Goal: Task Accomplishment & Management: Use online tool/utility

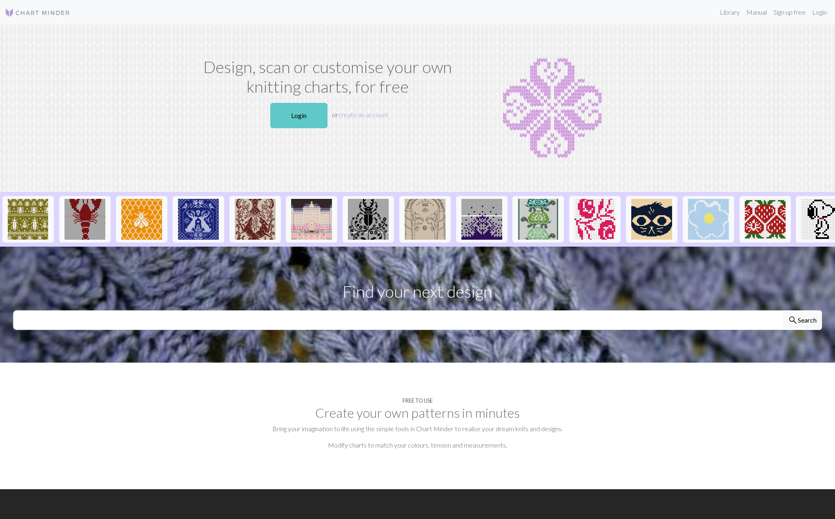
click at [303, 123] on link "Login" at bounding box center [298, 115] width 57 height 25
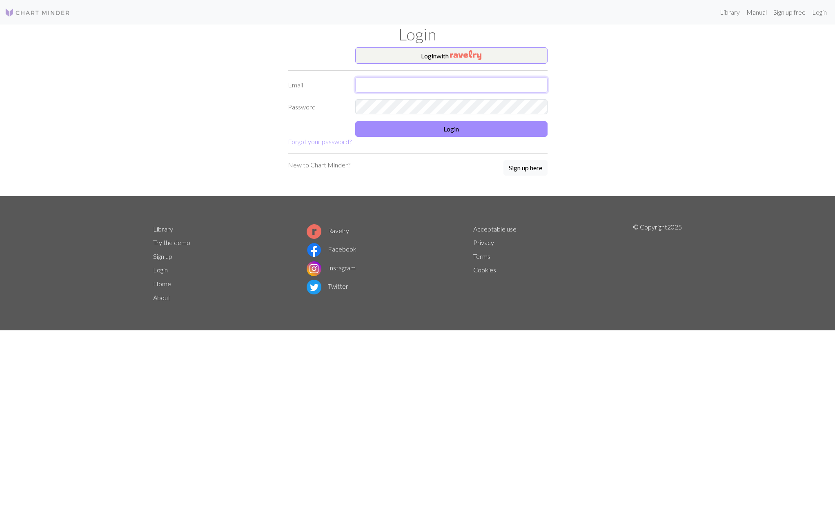
click at [399, 84] on input "text" at bounding box center [451, 85] width 192 height 16
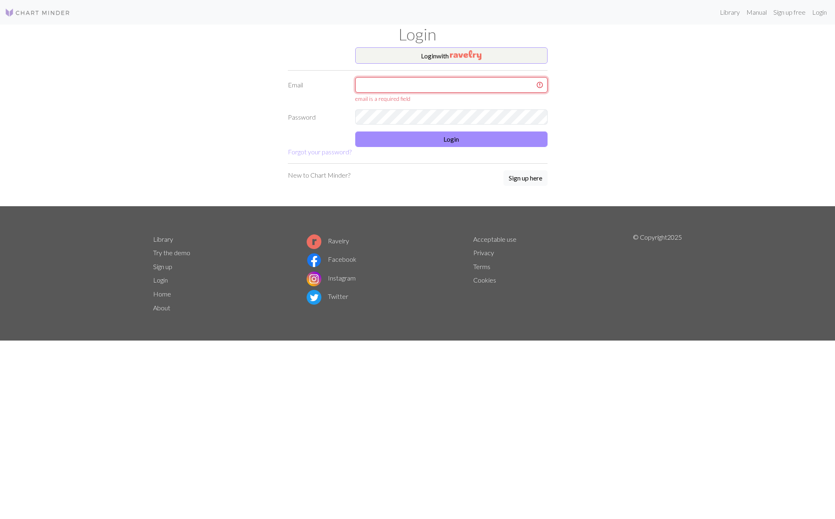
type input "[EMAIL_ADDRESS][DOMAIN_NAME]"
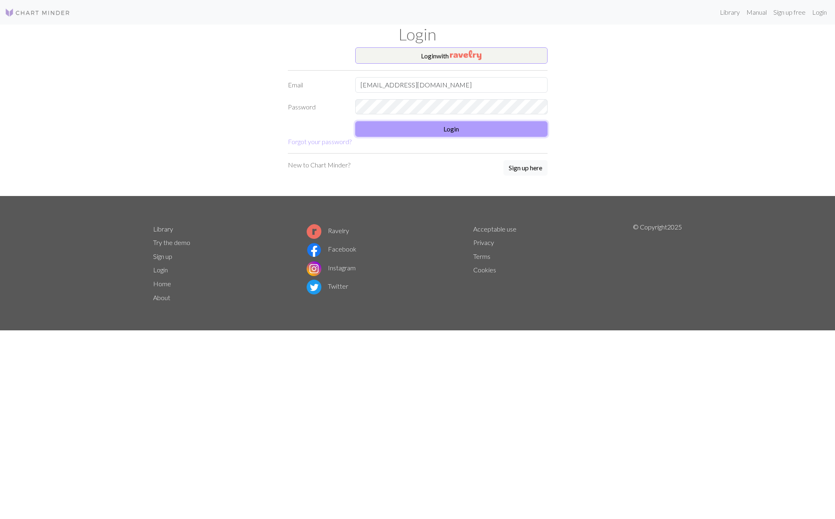
click at [428, 129] on button "Login" at bounding box center [451, 129] width 192 height 16
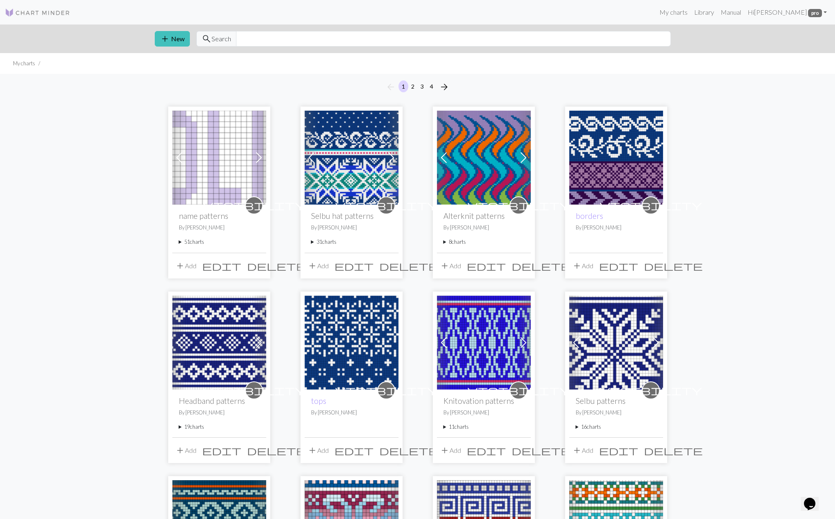
scroll to position [4, 0]
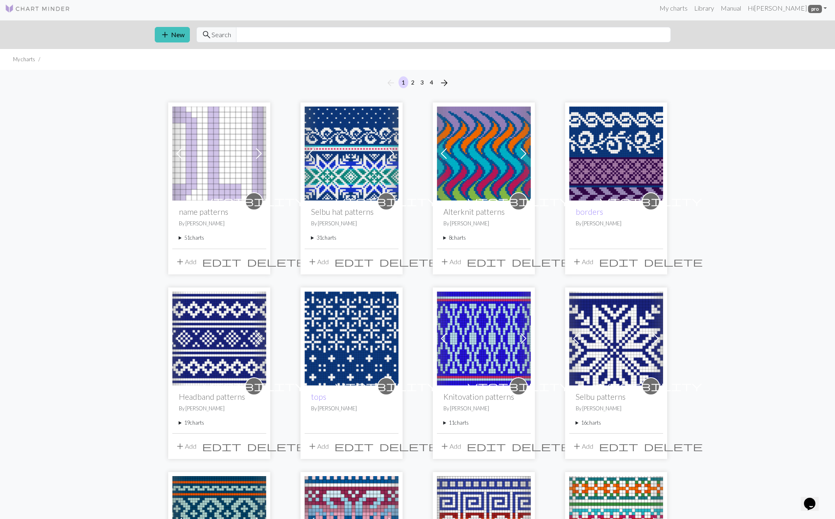
click at [323, 236] on summary "31 charts" at bounding box center [351, 238] width 81 height 8
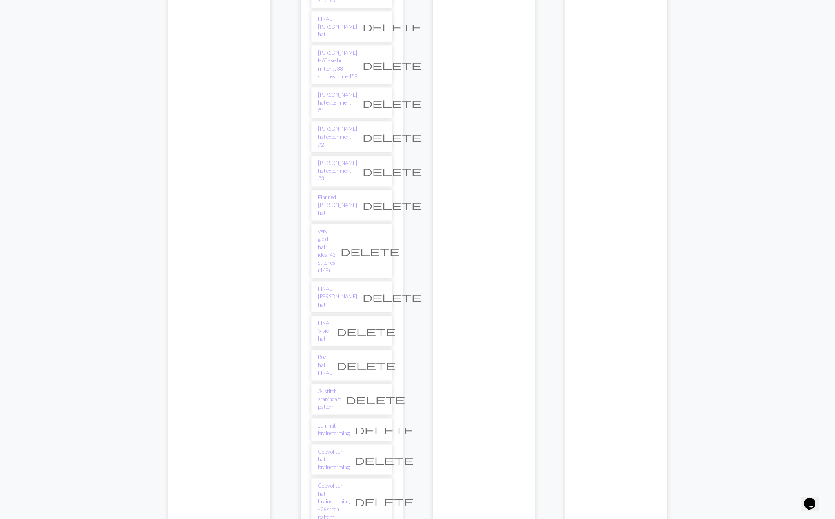
scroll to position [730, 0]
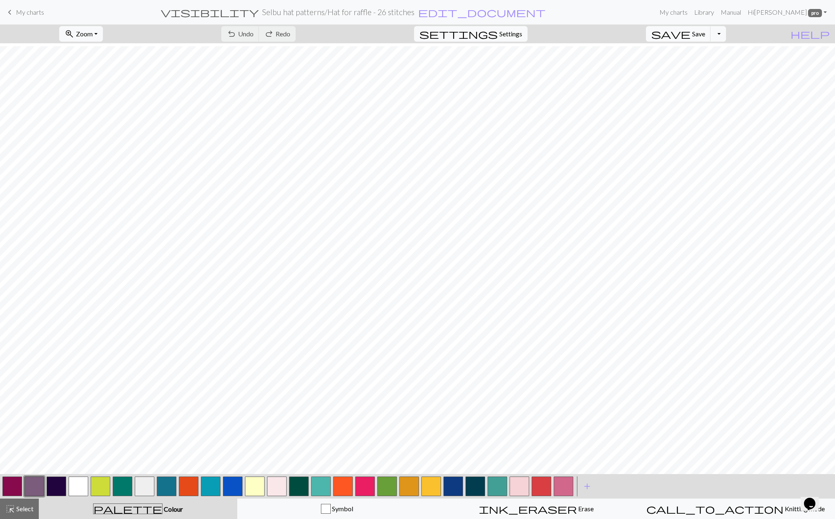
scroll to position [24, 0]
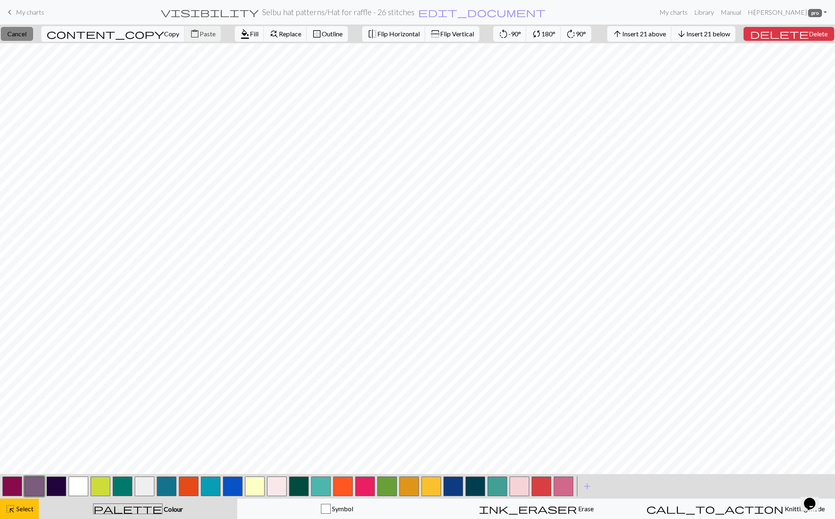
click at [27, 35] on span "Cancel" at bounding box center [16, 34] width 19 height 8
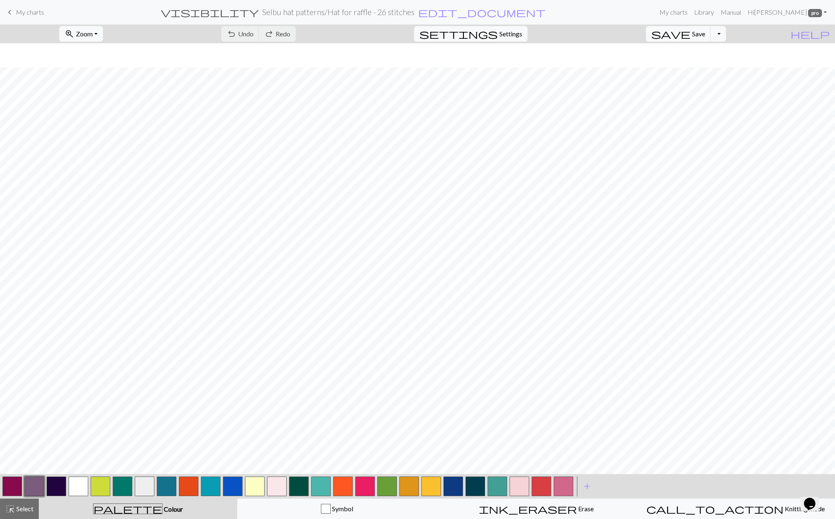
scroll to position [50, 0]
click at [726, 31] on button "Toggle Dropdown" at bounding box center [718, 34] width 16 height 16
click at [713, 55] on button "file_copy Save a copy" at bounding box center [658, 51] width 135 height 13
click at [429, 11] on h2 "Selbu hat patterns / Copy of Hat for raffle - 26 stitches" at bounding box center [338, 11] width 180 height 9
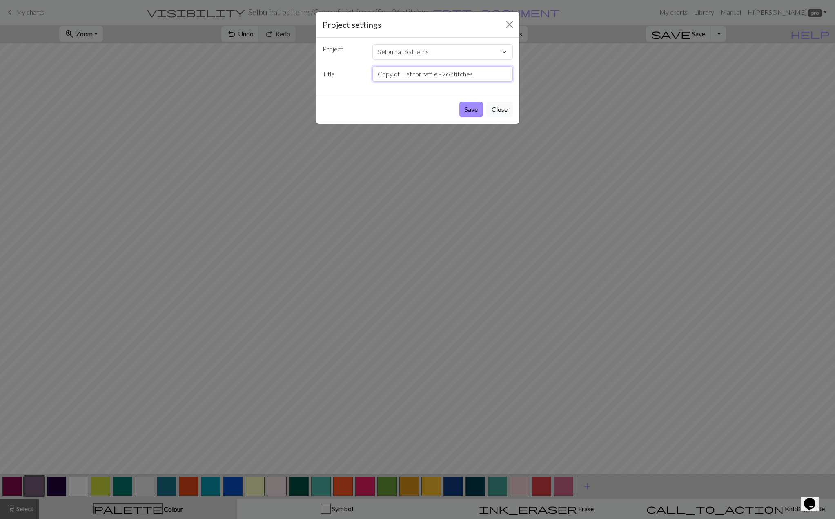
drag, startPoint x: 401, startPoint y: 73, endPoint x: 370, endPoint y: 74, distance: 31.4
click at [371, 74] on div "Copy of Hat for raffle - 26 stitches" at bounding box center [442, 74] width 150 height 16
drag, startPoint x: 423, startPoint y: 73, endPoint x: 425, endPoint y: 78, distance: 4.7
click at [423, 73] on input "Hat for raffle - 26 stitches" at bounding box center [442, 74] width 140 height 16
type input "Hat for raffle - 18 stitches"
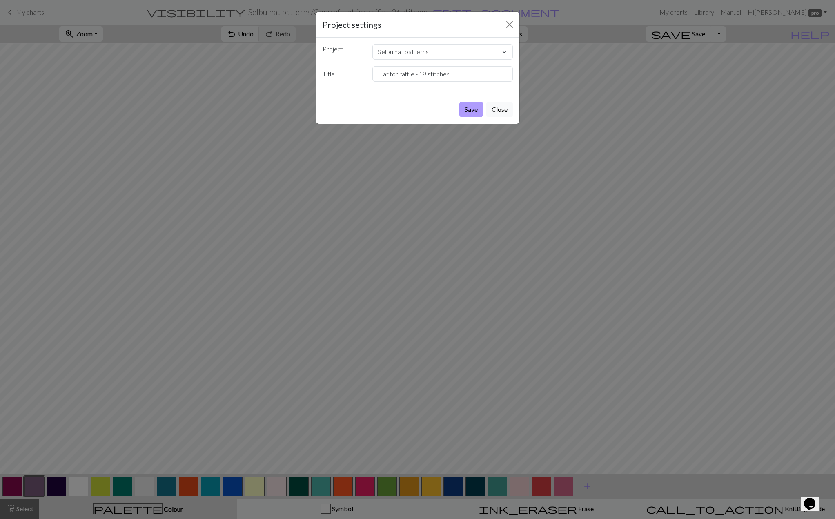
click at [476, 110] on button "Save" at bounding box center [471, 110] width 24 height 16
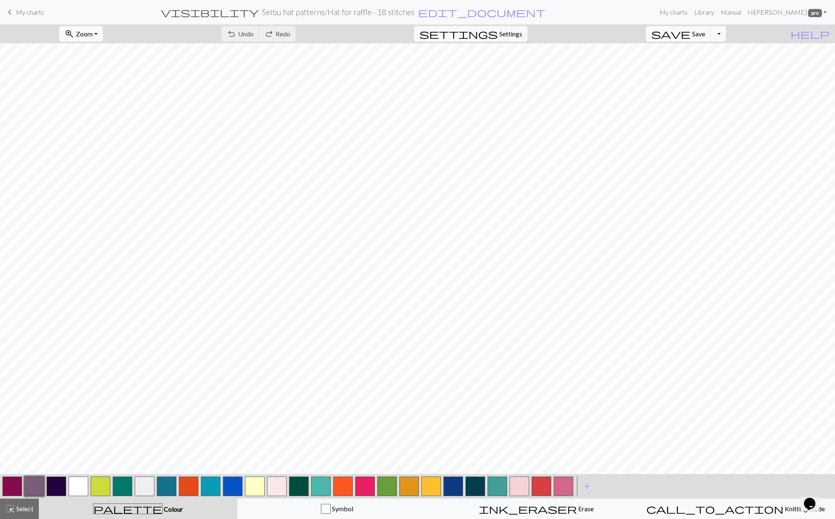
click at [103, 33] on button "zoom_in Zoom Zoom" at bounding box center [81, 34] width 44 height 16
click at [100, 56] on button "Fit all" at bounding box center [92, 51] width 65 height 13
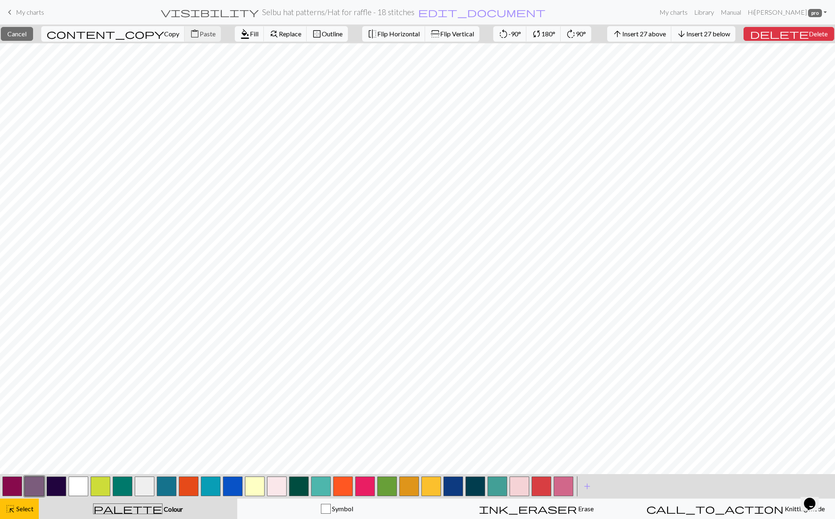
click at [472, 482] on button "button" at bounding box center [475, 486] width 20 height 20
click at [235, 35] on button "format_color_fill Fill" at bounding box center [249, 34] width 29 height 16
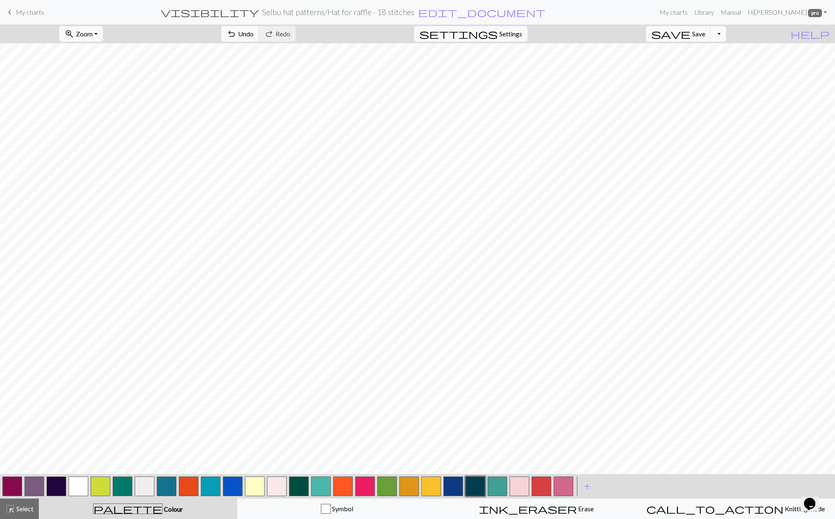
click at [80, 485] on button "button" at bounding box center [79, 486] width 20 height 20
click at [254, 30] on span "Undo" at bounding box center [246, 34] width 16 height 8
drag, startPoint x: 482, startPoint y: 488, endPoint x: 470, endPoint y: 476, distance: 16.7
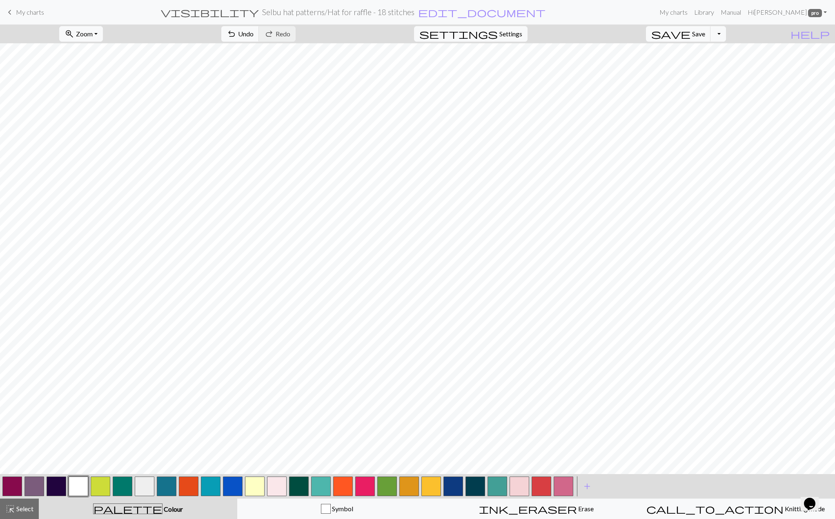
click at [481, 488] on button "button" at bounding box center [475, 486] width 20 height 20
click at [86, 487] on button "button" at bounding box center [79, 486] width 20 height 20
click at [476, 484] on button "button" at bounding box center [475, 486] width 20 height 20
click at [84, 483] on button "button" at bounding box center [79, 486] width 20 height 20
click at [11, 510] on span "highlight_alt" at bounding box center [10, 508] width 10 height 11
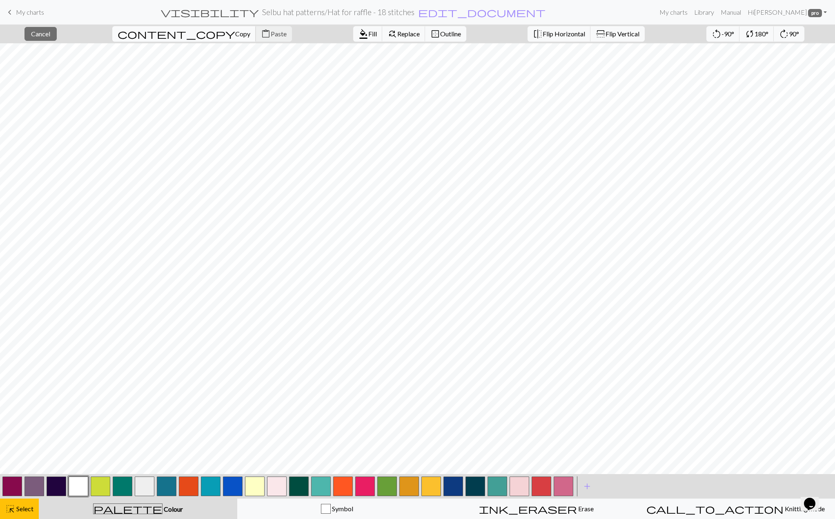
click at [235, 33] on span "Copy" at bounding box center [242, 34] width 15 height 8
click at [271, 33] on span "Paste" at bounding box center [279, 34] width 16 height 8
click at [543, 31] on span "Flip Horizontal" at bounding box center [564, 34] width 42 height 8
click at [271, 31] on span "Paste" at bounding box center [279, 34] width 16 height 8
click at [543, 34] on span "Flip Horizontal" at bounding box center [564, 34] width 42 height 8
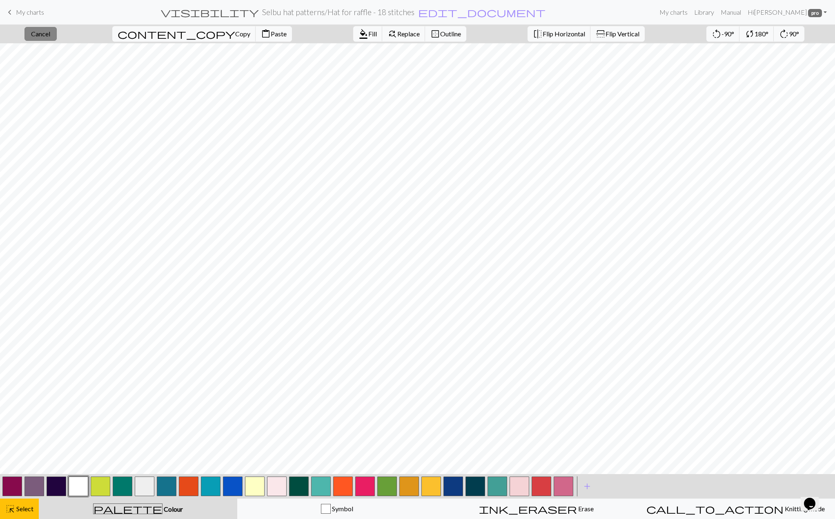
click at [50, 34] on span "Cancel" at bounding box center [40, 34] width 19 height 8
click at [471, 485] on button "button" at bounding box center [475, 486] width 20 height 20
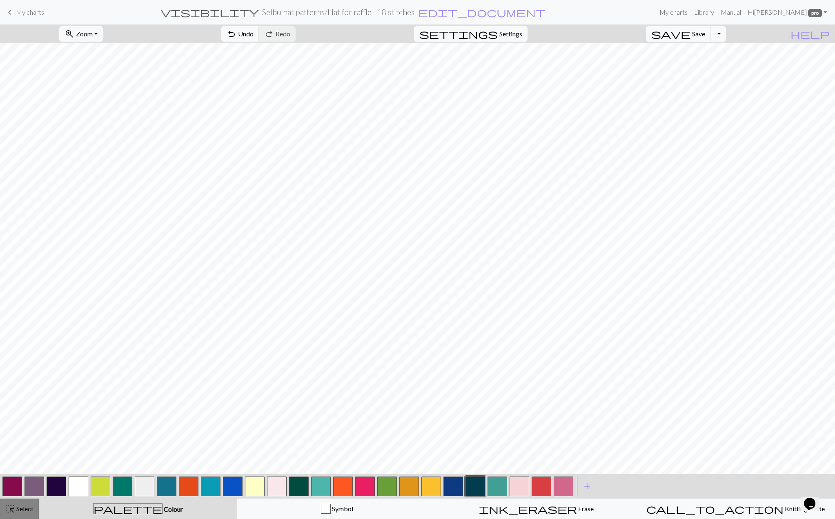
drag, startPoint x: 30, startPoint y: 511, endPoint x: 37, endPoint y: 505, distance: 8.7
click at [31, 511] on span "Select" at bounding box center [24, 509] width 18 height 8
click at [154, 29] on span "content_copy" at bounding box center [177, 33] width 118 height 11
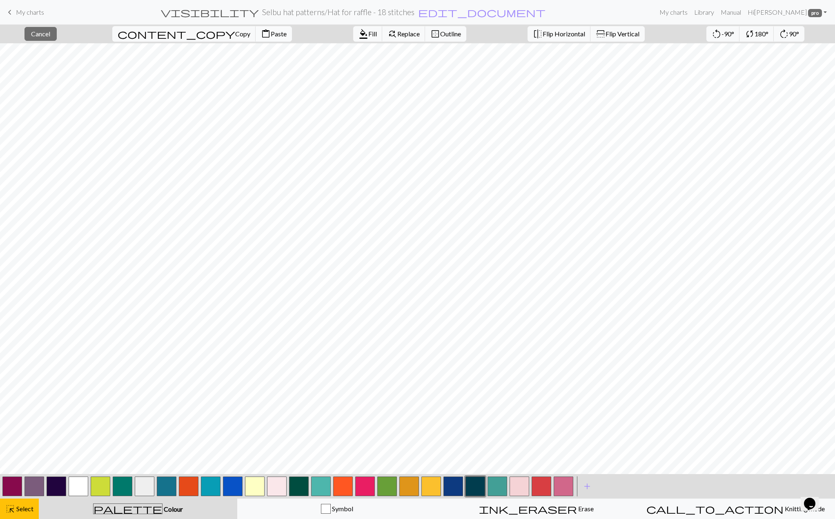
click at [271, 34] on span "Paste" at bounding box center [279, 34] width 16 height 8
click at [605, 31] on span "Flip Vertical" at bounding box center [622, 34] width 34 height 8
click at [50, 36] on span "Cancel" at bounding box center [40, 34] width 19 height 8
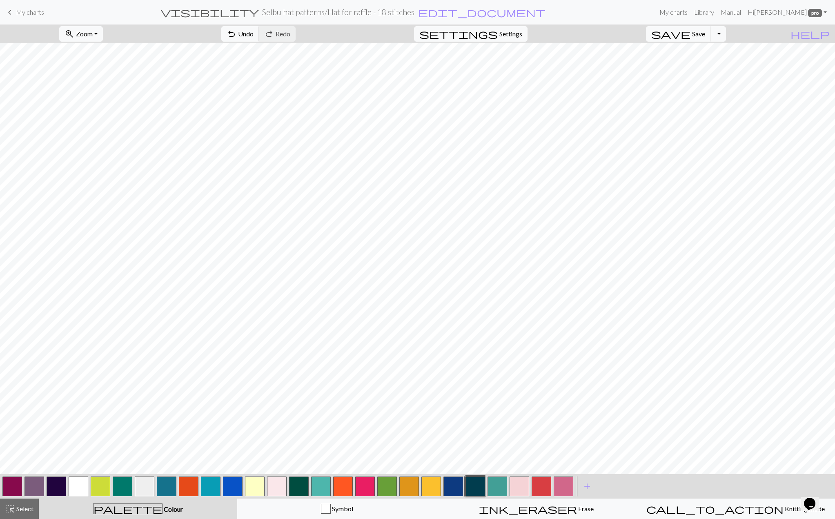
drag, startPoint x: 30, startPoint y: 512, endPoint x: 61, endPoint y: 477, distance: 46.0
click at [31, 511] on span "Select" at bounding box center [24, 509] width 18 height 8
drag, startPoint x: 166, startPoint y: 31, endPoint x: 167, endPoint y: 38, distance: 7.1
click at [235, 31] on span "Copy" at bounding box center [242, 34] width 15 height 8
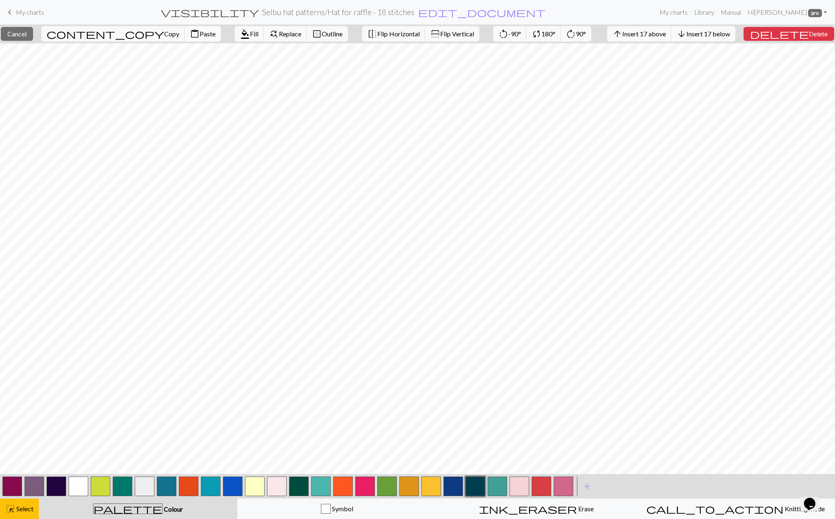
click at [200, 37] on span "Paste" at bounding box center [208, 34] width 16 height 8
click at [21, 34] on span "Cancel" at bounding box center [16, 34] width 19 height 8
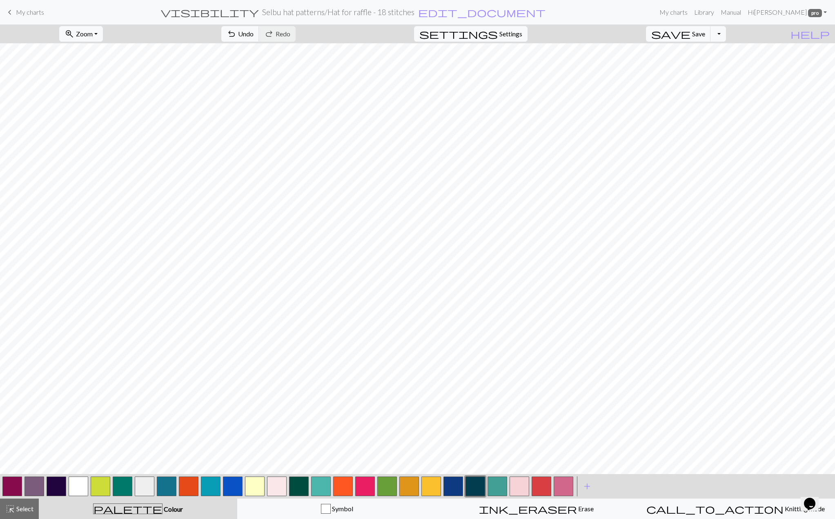
click at [80, 492] on button "button" at bounding box center [79, 486] width 20 height 20
drag, startPoint x: 481, startPoint y: 492, endPoint x: 479, endPoint y: 487, distance: 5.6
click at [481, 492] on button "button" at bounding box center [475, 486] width 20 height 20
click at [76, 484] on button "button" at bounding box center [79, 486] width 20 height 20
click at [474, 486] on button "button" at bounding box center [475, 486] width 20 height 20
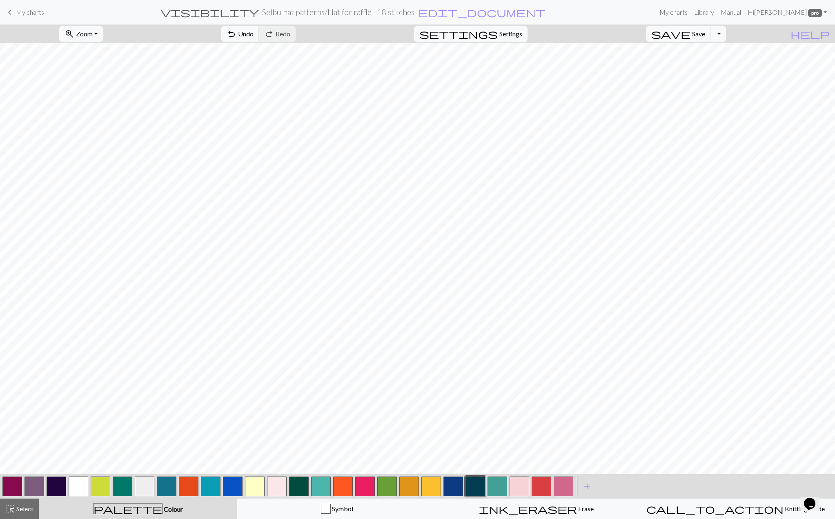
click at [84, 486] on button "button" at bounding box center [79, 486] width 20 height 20
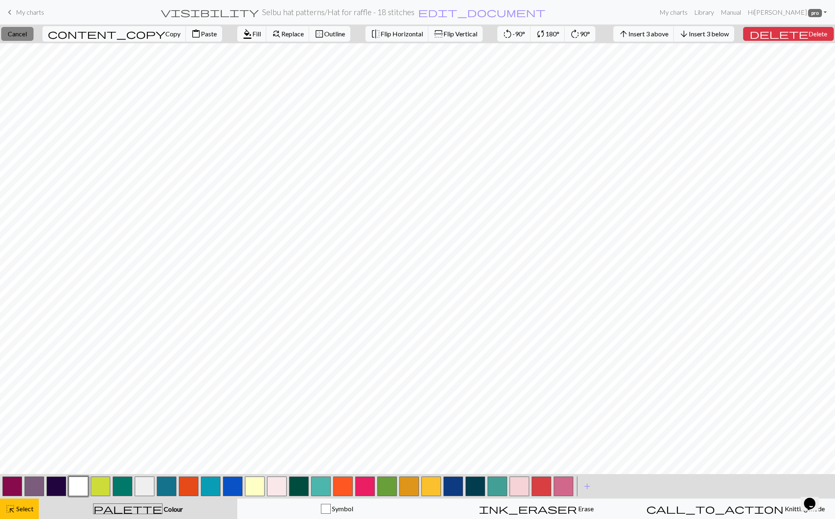
click at [27, 31] on span "Cancel" at bounding box center [17, 34] width 19 height 8
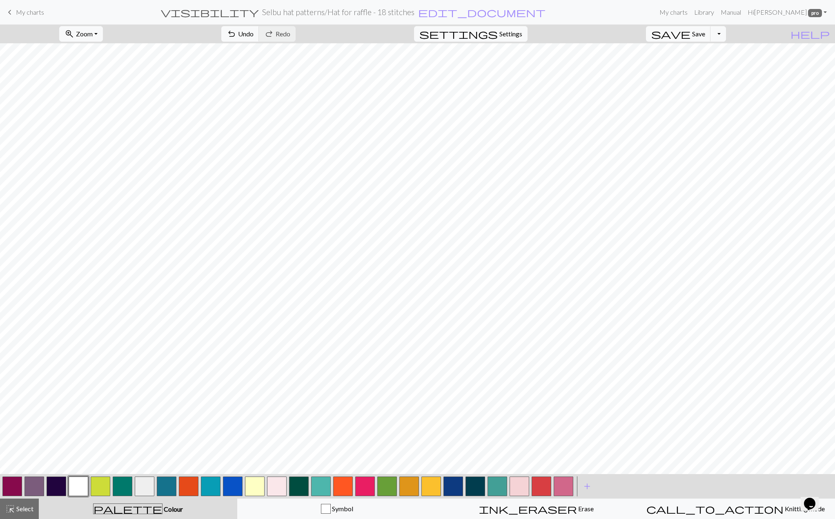
click at [471, 484] on button "button" at bounding box center [475, 486] width 20 height 20
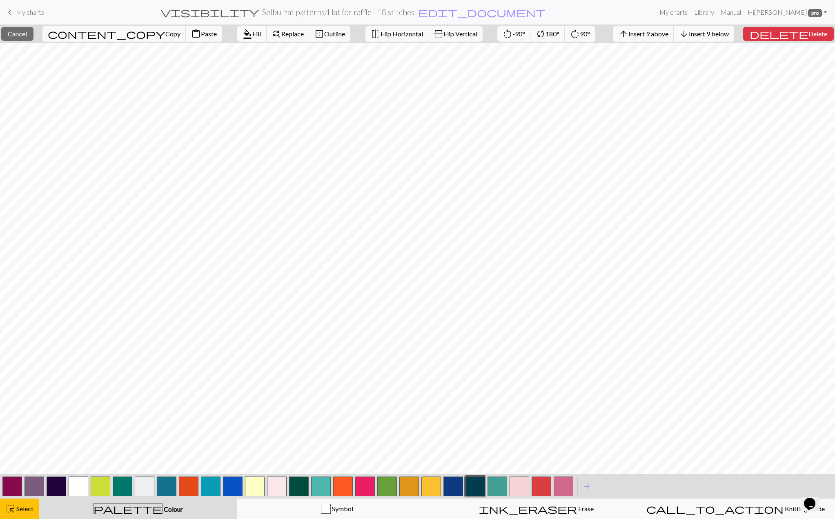
click at [243, 34] on span "format_color_fill" at bounding box center [248, 33] width 10 height 11
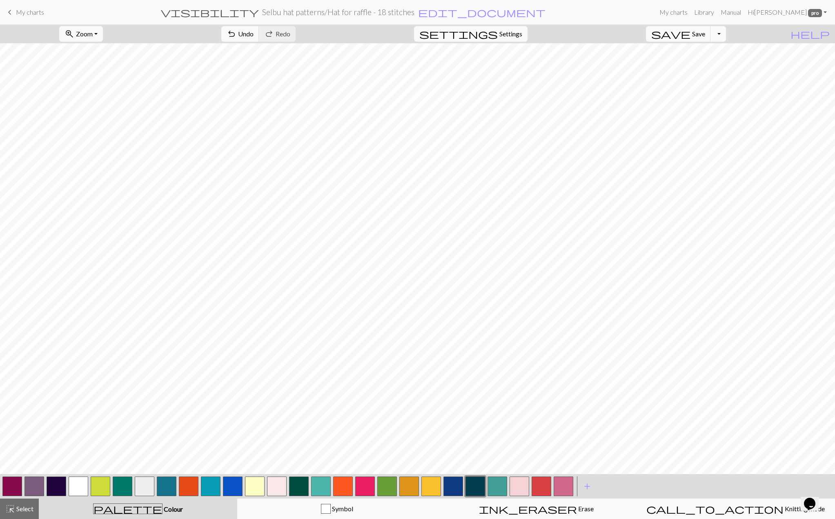
click at [725, 34] on button "Toggle Dropdown" at bounding box center [718, 34] width 16 height 16
click at [705, 35] on span "Save" at bounding box center [698, 34] width 13 height 8
click at [732, 34] on div "Chart saved Chart saved" at bounding box center [417, 32] width 835 height 65
click at [726, 34] on button "Toggle Dropdown" at bounding box center [718, 34] width 16 height 16
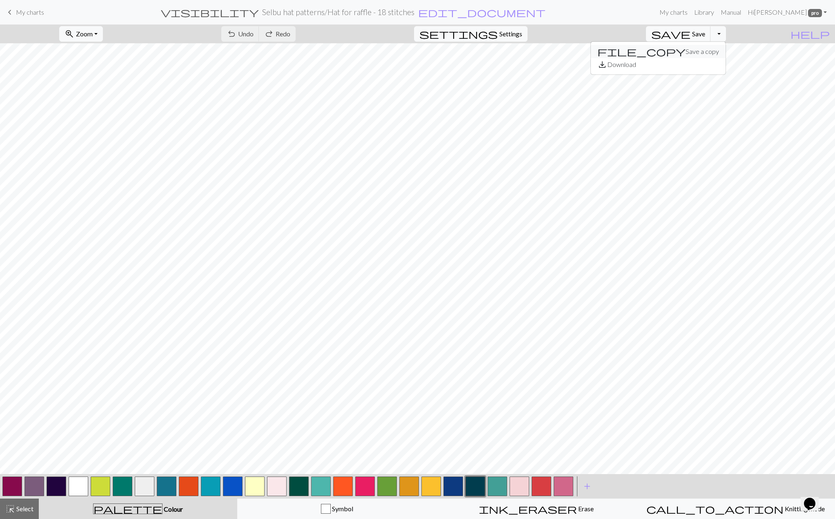
click at [722, 47] on button "file_copy Save a copy" at bounding box center [658, 51] width 135 height 13
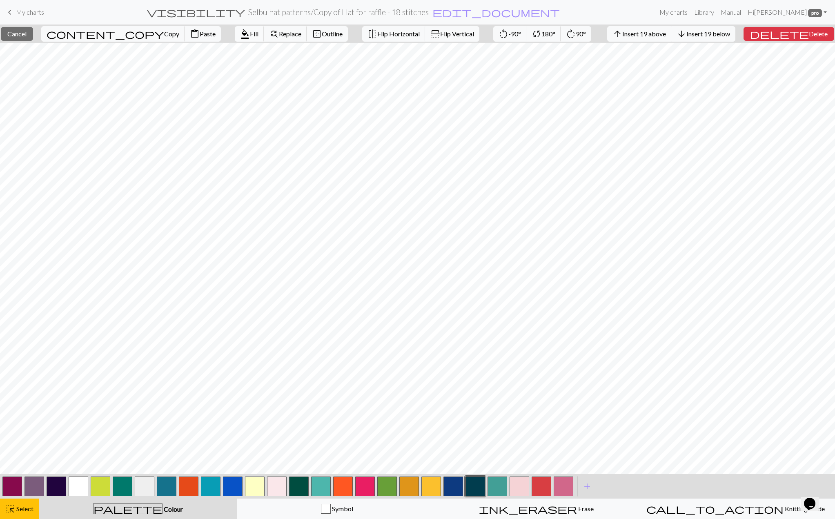
click at [250, 33] on span "Fill" at bounding box center [254, 34] width 9 height 8
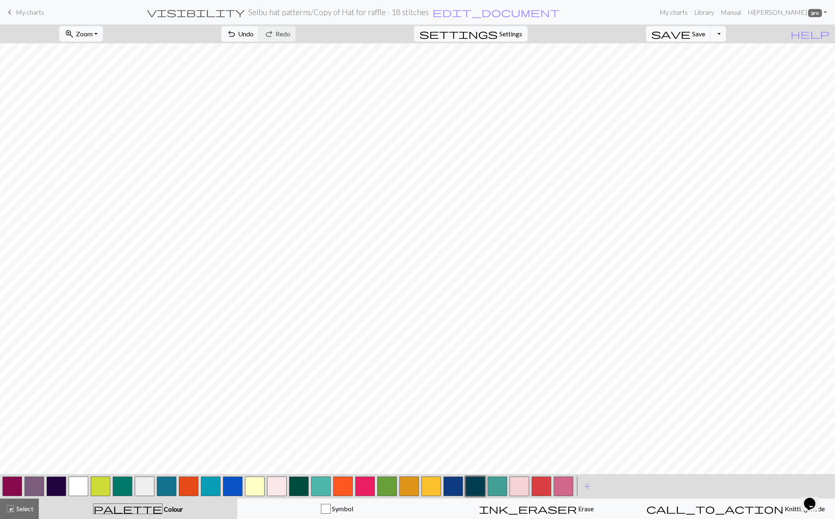
click at [73, 483] on button "button" at bounding box center [79, 486] width 20 height 20
click at [475, 487] on button "button" at bounding box center [475, 486] width 20 height 20
drag, startPoint x: 86, startPoint y: 485, endPoint x: 93, endPoint y: 478, distance: 9.8
click at [88, 483] on div at bounding box center [78, 486] width 22 height 22
click at [77, 487] on button "button" at bounding box center [79, 486] width 20 height 20
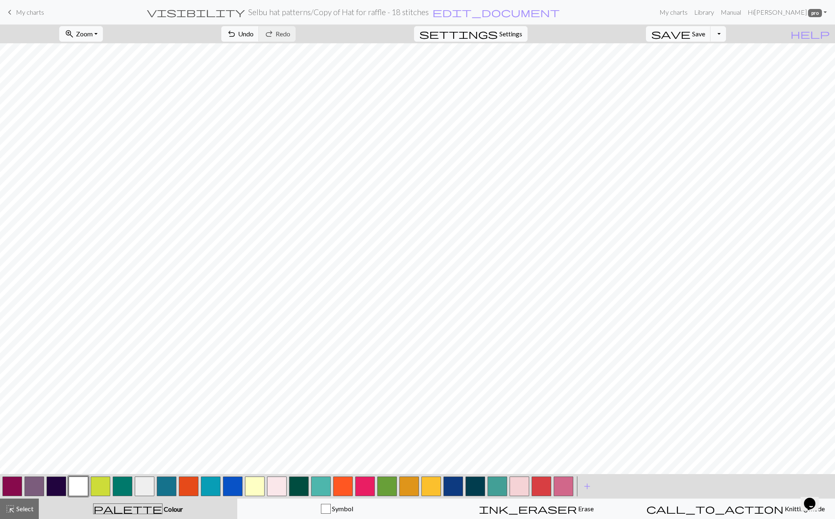
drag, startPoint x: 24, startPoint y: 509, endPoint x: 46, endPoint y: 490, distance: 29.3
click at [22, 509] on span "Select" at bounding box center [24, 509] width 18 height 8
click at [235, 31] on span "Copy" at bounding box center [242, 34] width 15 height 8
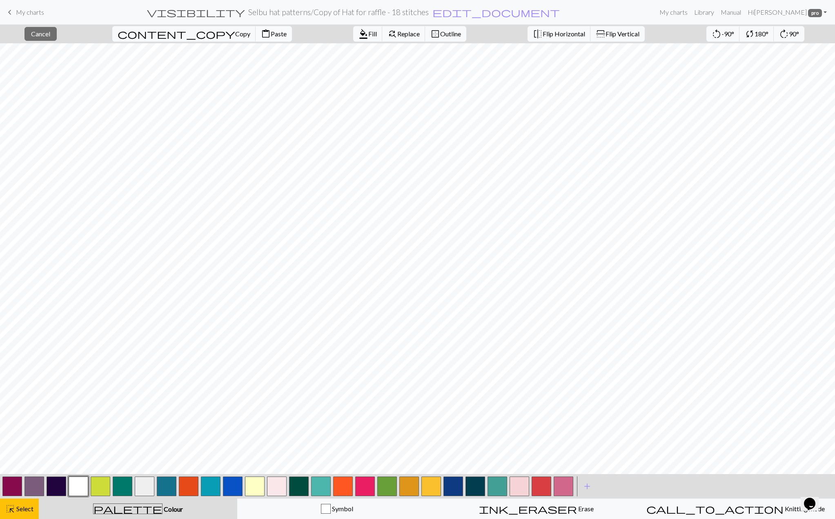
click at [271, 35] on span "Paste" at bounding box center [279, 34] width 16 height 8
click at [543, 40] on button "flip Flip Horizontal" at bounding box center [558, 34] width 63 height 16
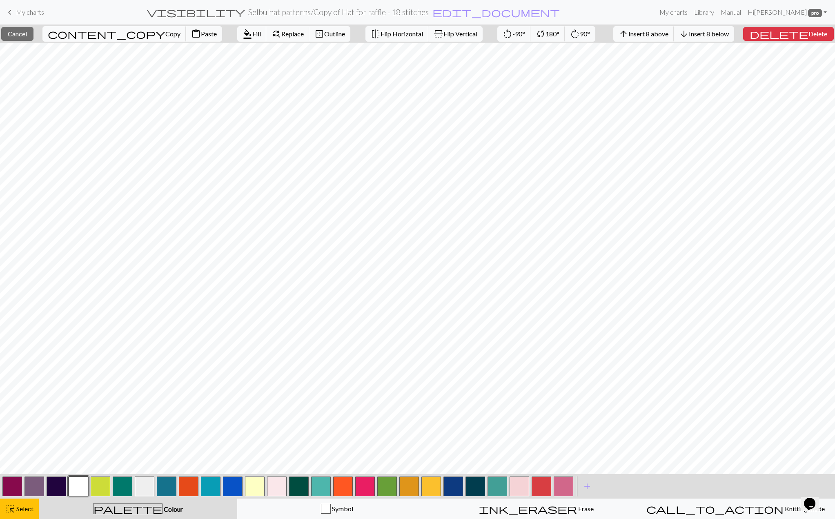
click at [97, 38] on button "content_copy Copy" at bounding box center [114, 34] width 144 height 16
click at [201, 36] on span "Paste" at bounding box center [209, 34] width 16 height 8
click at [433, 33] on span "flip" at bounding box center [438, 34] width 11 height 10
click at [27, 33] on span "Cancel" at bounding box center [17, 34] width 19 height 8
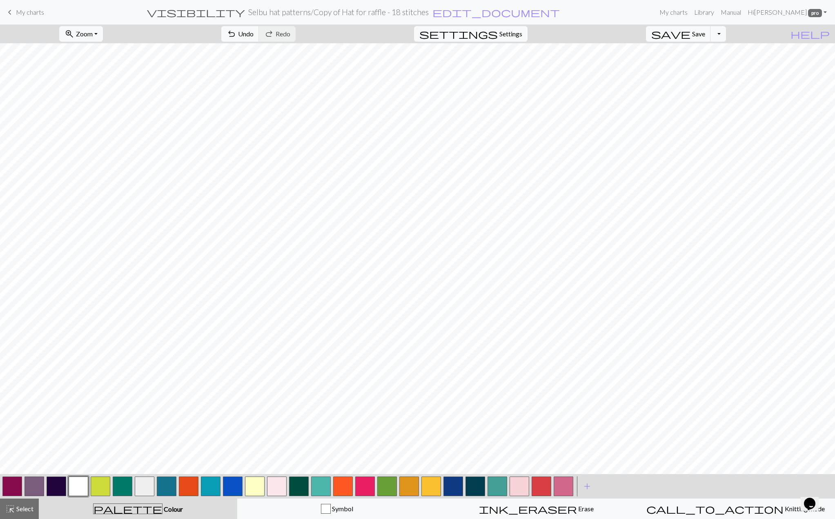
drag, startPoint x: 24, startPoint y: 510, endPoint x: 53, endPoint y: 484, distance: 39.4
click at [24, 510] on span "Select" at bounding box center [24, 509] width 18 height 8
drag, startPoint x: 149, startPoint y: 30, endPoint x: 155, endPoint y: 37, distance: 8.7
click at [150, 30] on span "content_copy" at bounding box center [177, 33] width 118 height 11
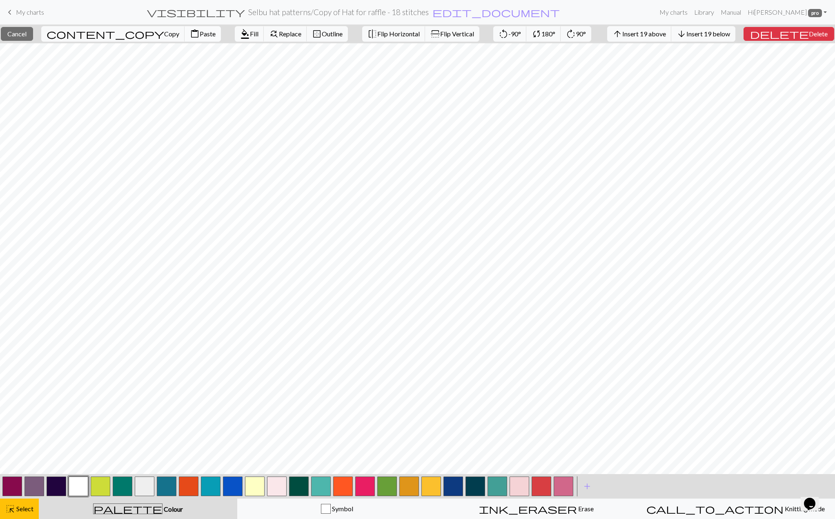
click at [200, 35] on span "Paste" at bounding box center [208, 34] width 16 height 8
click at [12, 33] on button "close Cancel" at bounding box center [17, 34] width 32 height 14
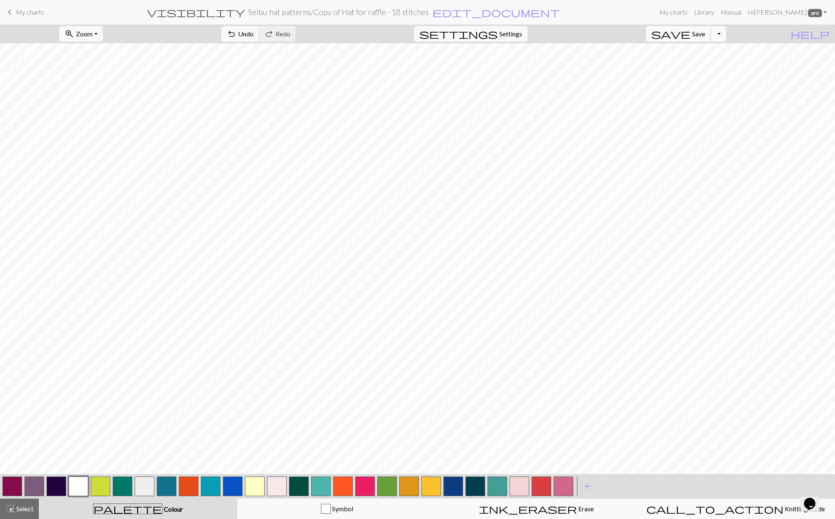
click at [690, 36] on span "save" at bounding box center [670, 33] width 39 height 11
click at [26, 513] on div "highlight_alt Select Select" at bounding box center [19, 509] width 28 height 10
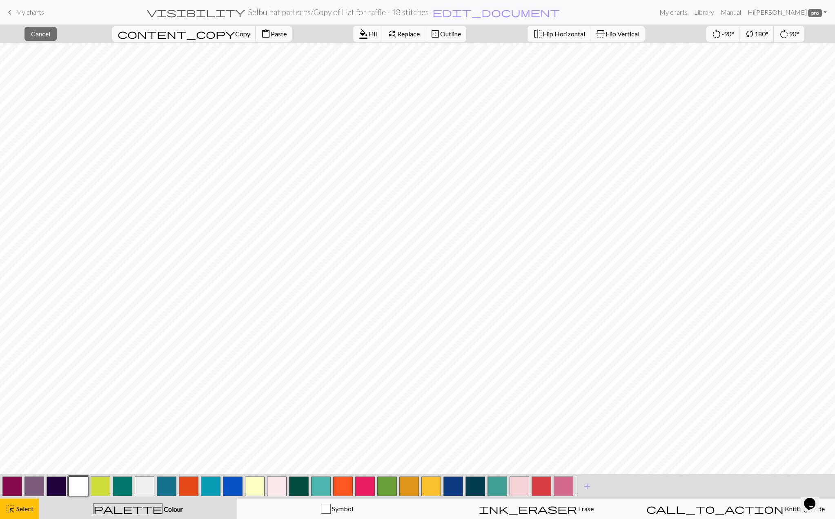
click at [478, 481] on button "button" at bounding box center [475, 486] width 20 height 20
click at [358, 37] on span "format_color_fill" at bounding box center [363, 33] width 10 height 11
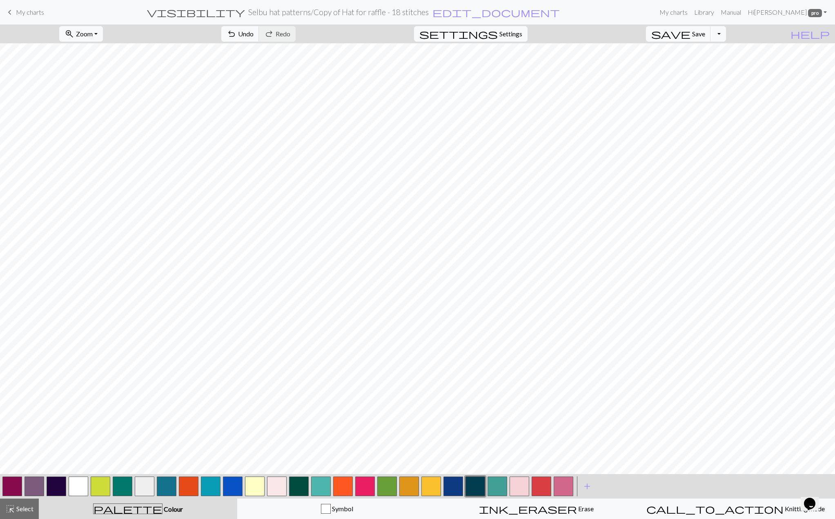
drag, startPoint x: 81, startPoint y: 487, endPoint x: 93, endPoint y: 480, distance: 14.4
click at [80, 487] on button "button" at bounding box center [79, 486] width 20 height 20
click at [254, 33] on span "Undo" at bounding box center [246, 34] width 16 height 8
drag, startPoint x: 18, startPoint y: 506, endPoint x: 54, endPoint y: 488, distance: 40.4
click at [20, 506] on span "Select" at bounding box center [24, 509] width 18 height 8
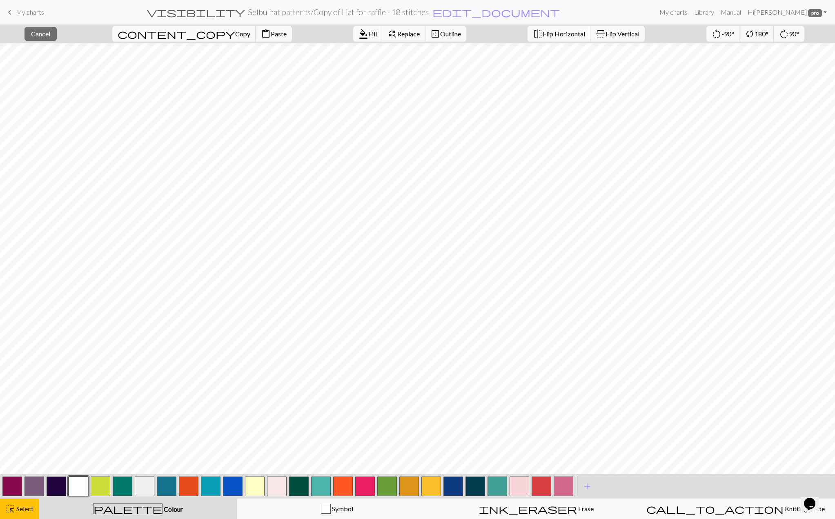
click at [397, 30] on span "Replace" at bounding box center [408, 34] width 22 height 8
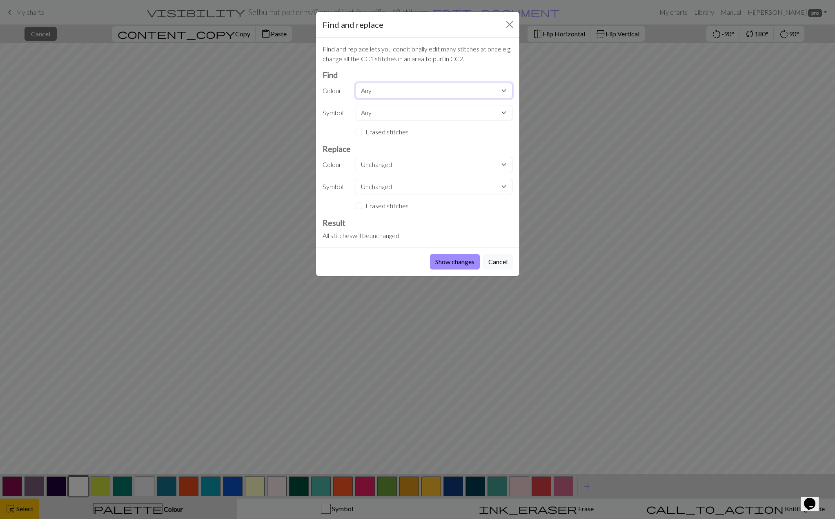
click at [375, 95] on select "Any CC11 CC1 CC9 CC10 CC5 CC7 CC8 MC CC11 CC12 CC13 CC14 CC15 CC13 CC14 CC15 CC…" at bounding box center [434, 91] width 157 height 16
select select "3"
click at [356, 83] on select "Any CC11 CC1 CC9 CC10 CC5 CC7 CC8 MC CC11 CC12 CC13 CC14 CC15 CC13 CC14 CC15 CC…" at bounding box center [434, 91] width 157 height 16
click at [379, 162] on select "Unchanged CC11 CC1 CC9 CC10 CC5 CC7 CC8 MC CC11 CC12 CC13 CC14 CC15 CC13 CC14 C…" at bounding box center [434, 165] width 157 height 16
select select "8"
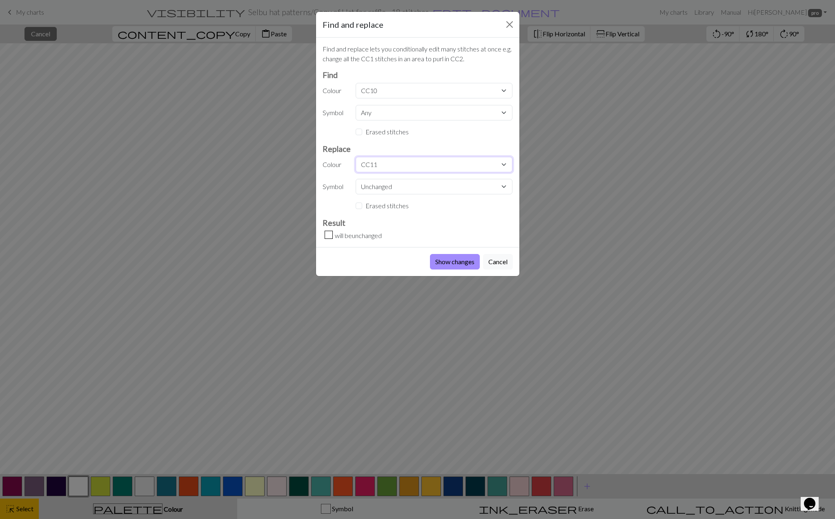
click at [356, 157] on select "Unchanged CC11 CC1 CC9 CC10 CC5 CC7 CC8 MC CC11 CC12 CC13 CC14 CC15 CC13 CC14 C…" at bounding box center [434, 165] width 157 height 16
click at [458, 257] on button "Show changes" at bounding box center [455, 262] width 50 height 16
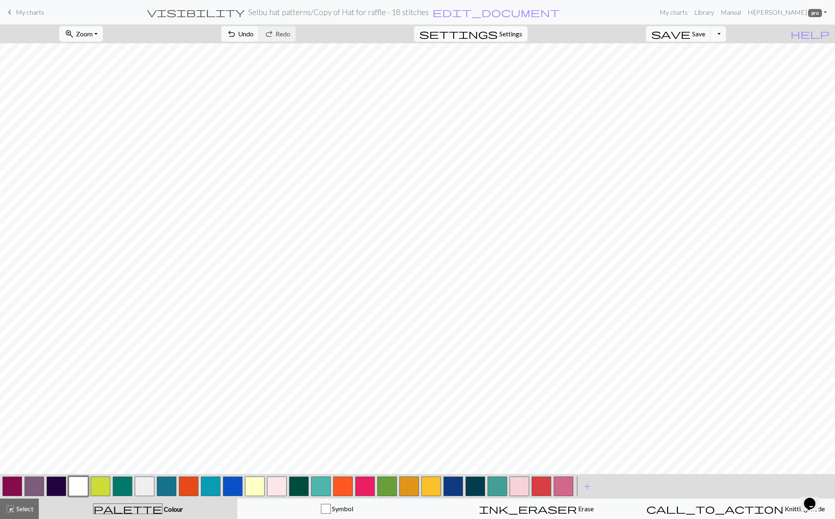
drag, startPoint x: 30, startPoint y: 512, endPoint x: 98, endPoint y: 478, distance: 76.5
click at [29, 512] on span "Select" at bounding box center [24, 509] width 18 height 8
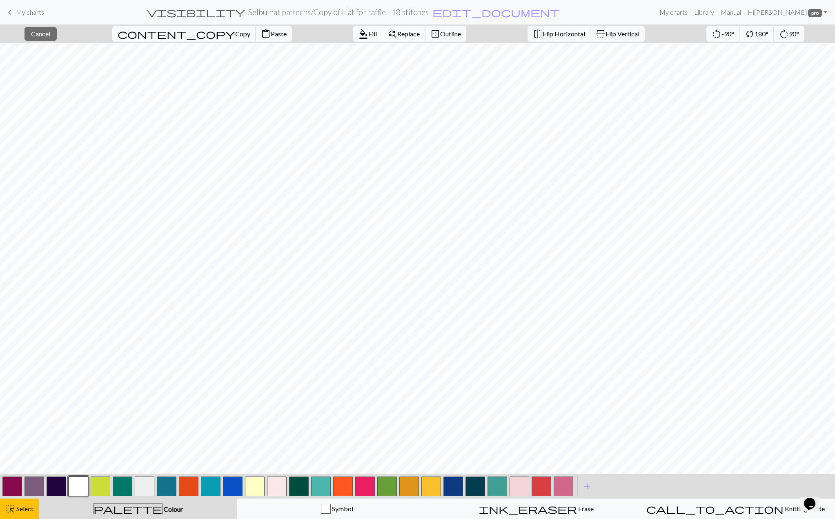
click at [397, 37] on span "Replace" at bounding box center [408, 34] width 22 height 8
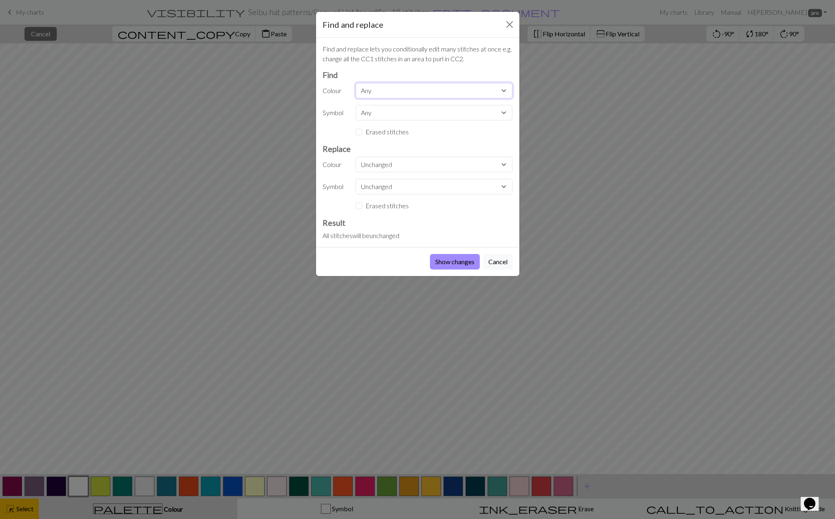
click at [365, 87] on select "Any CC11 CC1 CC9 CC10 CC5 CC7 CC8 MC CC11 CC12 CC13 CC14 CC15 CC13 CC14 CC15 CC…" at bounding box center [434, 91] width 157 height 16
click at [356, 83] on select "Any CC11 CC1 CC9 CC10 CC5 CC7 CC8 MC CC11 CC12 CC13 CC14 CC15 CC13 CC14 CC15 CC…" at bounding box center [434, 91] width 157 height 16
click at [383, 95] on select "Any CC11 CC1 CC9 CC10 CC5 CC7 CC8 MC CC11 CC12 CC13 CC14 CC15 CC13 CC14 CC15 CC…" at bounding box center [434, 91] width 157 height 16
select select "21"
click at [356, 83] on select "Any CC11 CC1 CC9 CC10 CC5 CC7 CC8 MC CC11 CC12 CC13 CC14 CC15 CC13 CC14 CC15 CC…" at bounding box center [434, 91] width 157 height 16
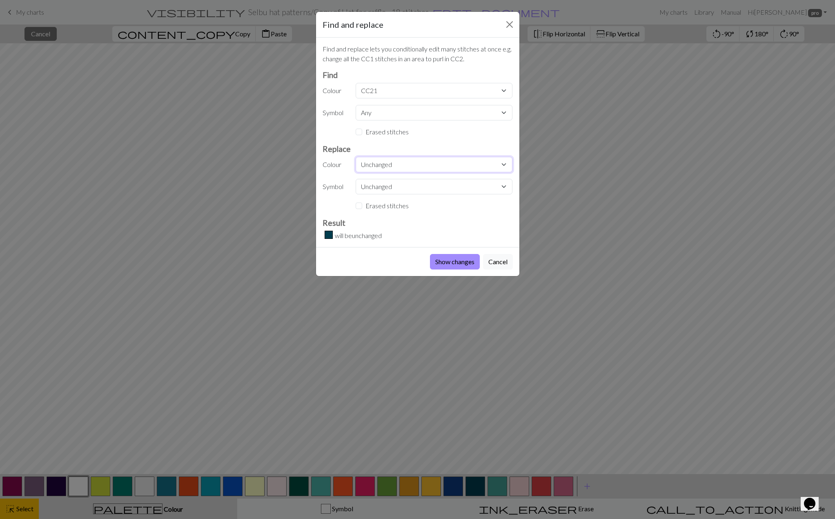
click at [379, 166] on select "Unchanged CC11 CC1 CC9 CC10 CC5 CC7 CC8 MC CC11 CC12 CC13 CC14 CC15 CC13 CC14 C…" at bounding box center [434, 165] width 157 height 16
select select "3"
click at [356, 157] on select "Unchanged CC11 CC1 CC9 CC10 CC5 CC7 CC8 MC CC11 CC12 CC13 CC14 CC15 CC13 CC14 C…" at bounding box center [434, 165] width 157 height 16
click at [452, 263] on button "Show changes" at bounding box center [455, 262] width 50 height 16
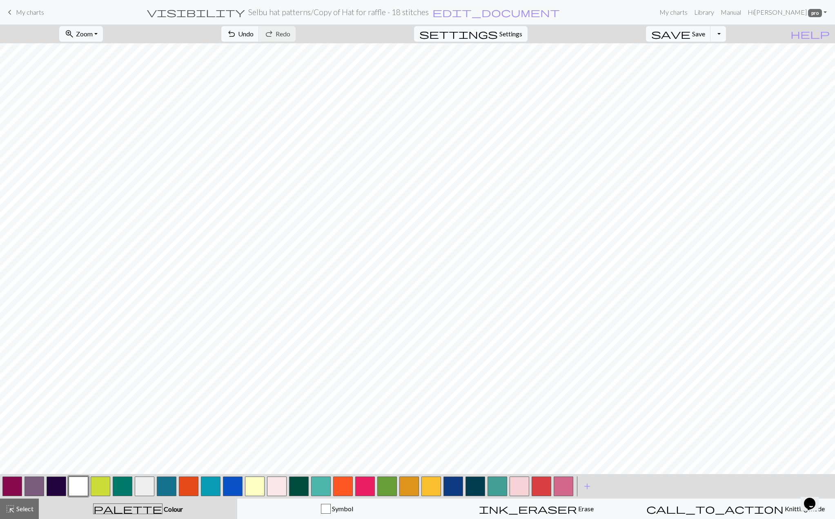
drag, startPoint x: 25, startPoint y: 506, endPoint x: 65, endPoint y: 481, distance: 46.6
click at [25, 506] on span "Select" at bounding box center [24, 509] width 18 height 8
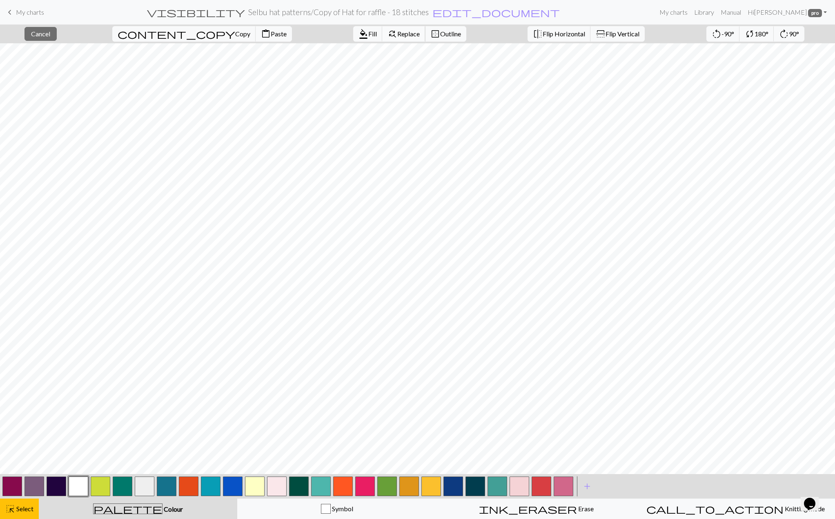
click at [382, 29] on button "find_replace Replace" at bounding box center [403, 34] width 43 height 16
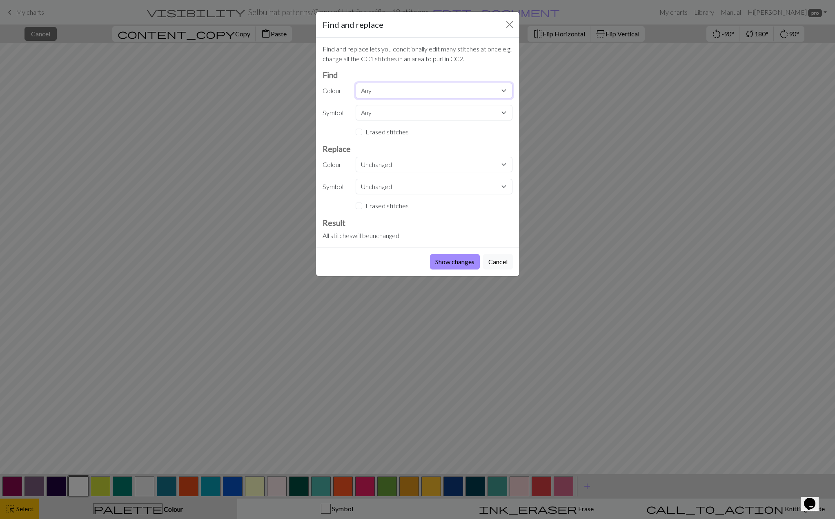
click at [381, 86] on select "Any CC11 CC1 CC9 CC10 CC5 CC7 CC8 MC CC11 CC12 CC13 CC14 CC15 CC13 CC14 CC15 CC…" at bounding box center [434, 91] width 157 height 16
click at [356, 83] on select "Any CC11 CC1 CC9 CC10 CC5 CC7 CC8 MC CC11 CC12 CC13 CC14 CC15 CC13 CC14 CC15 CC…" at bounding box center [434, 91] width 157 height 16
click at [374, 87] on select "Any CC11 CC1 CC9 CC10 CC5 CC7 CC8 MC CC11 CC12 CC13 CC14 CC15 CC13 CC14 CC15 CC…" at bounding box center [434, 91] width 157 height 16
select select "8"
click at [356, 83] on select "Any CC11 CC1 CC9 CC10 CC5 CC7 CC8 MC CC11 CC12 CC13 CC14 CC15 CC13 CC14 CC15 CC…" at bounding box center [434, 91] width 157 height 16
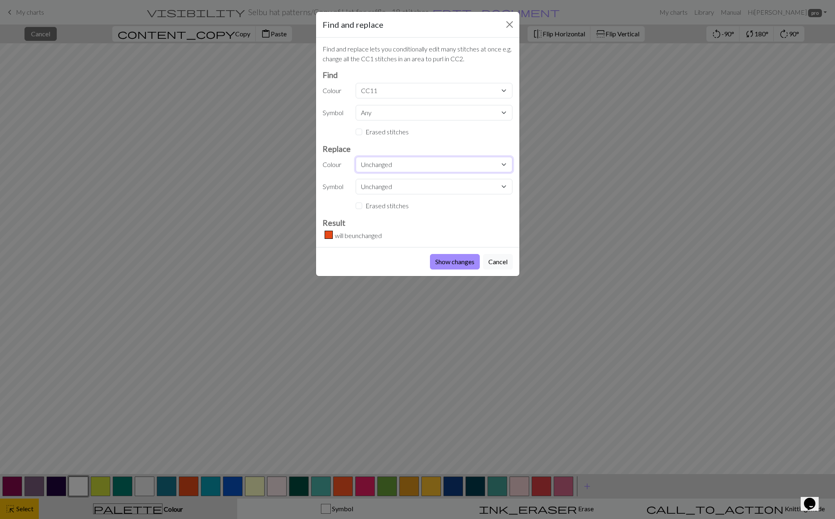
click at [381, 162] on select "Unchanged CC11 CC1 CC9 CC10 CC5 CC7 CC8 MC CC11 CC12 CC13 CC14 CC15 CC13 CC14 C…" at bounding box center [434, 165] width 157 height 16
select select "21"
click at [356, 157] on select "Unchanged CC11 CC1 CC9 CC10 CC5 CC7 CC8 MC CC11 CC12 CC13 CC14 CC15 CC13 CC14 C…" at bounding box center [434, 165] width 157 height 16
click at [457, 263] on button "Show changes" at bounding box center [455, 262] width 50 height 16
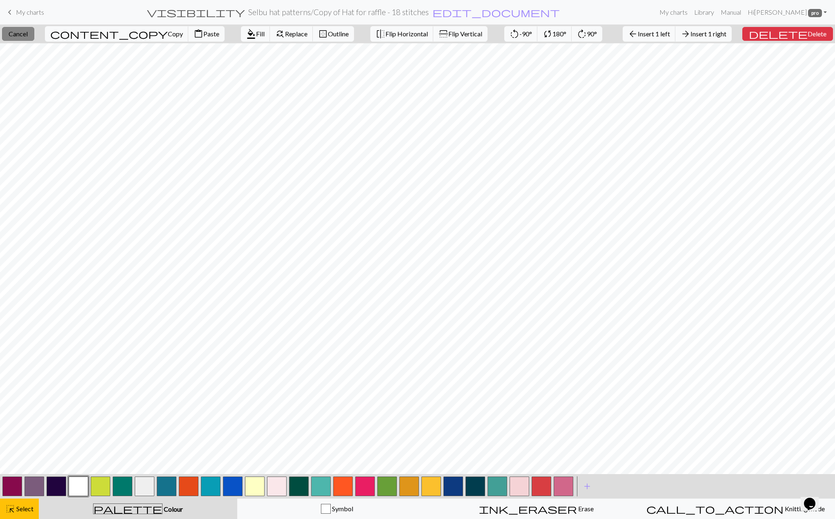
click at [22, 35] on span "Cancel" at bounding box center [18, 34] width 19 height 8
click at [24, 31] on span "Cancel" at bounding box center [18, 34] width 19 height 8
click at [808, 32] on span "Delete" at bounding box center [817, 34] width 19 height 8
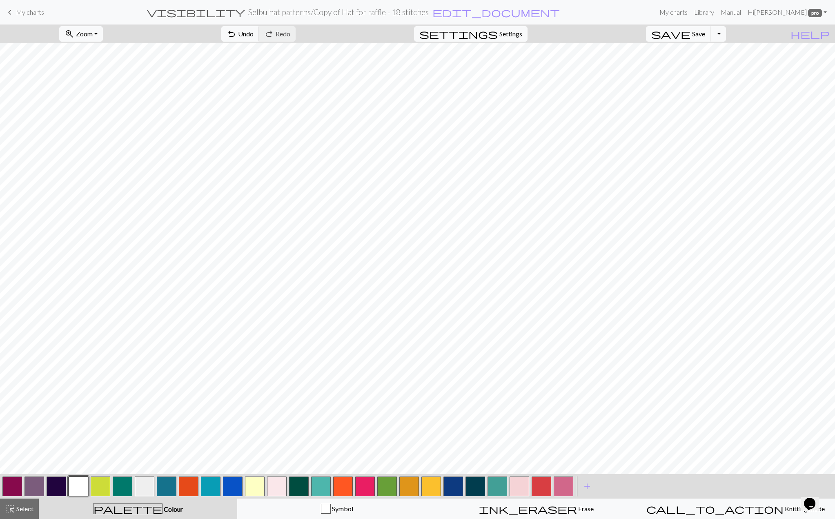
click at [29, 509] on span "Select" at bounding box center [24, 509] width 18 height 8
click at [235, 36] on span "Copy" at bounding box center [242, 34] width 15 height 8
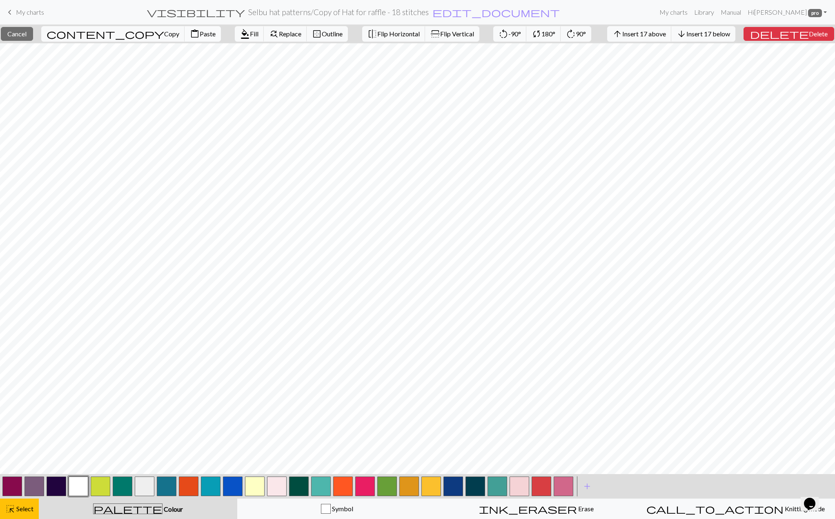
click at [200, 34] on span "Paste" at bounding box center [208, 34] width 16 height 8
click at [20, 31] on span "Cancel" at bounding box center [16, 34] width 19 height 8
